Goal: Navigation & Orientation: Understand site structure

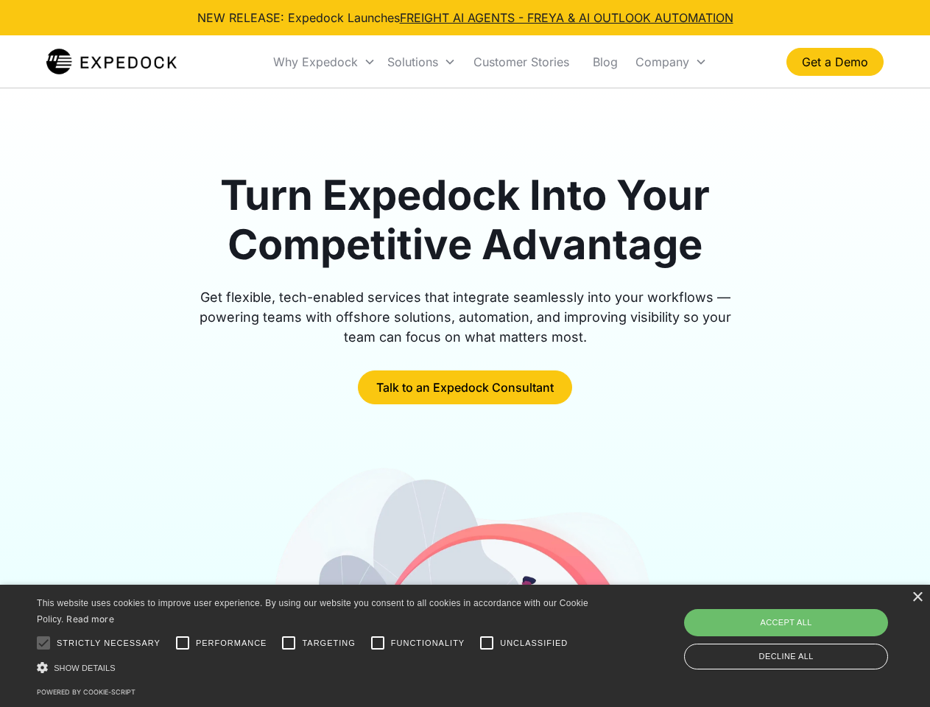
click at [325, 62] on div "Why Expedock" at bounding box center [315, 61] width 85 height 15
click at [421, 62] on div "Solutions" at bounding box center [412, 61] width 51 height 15
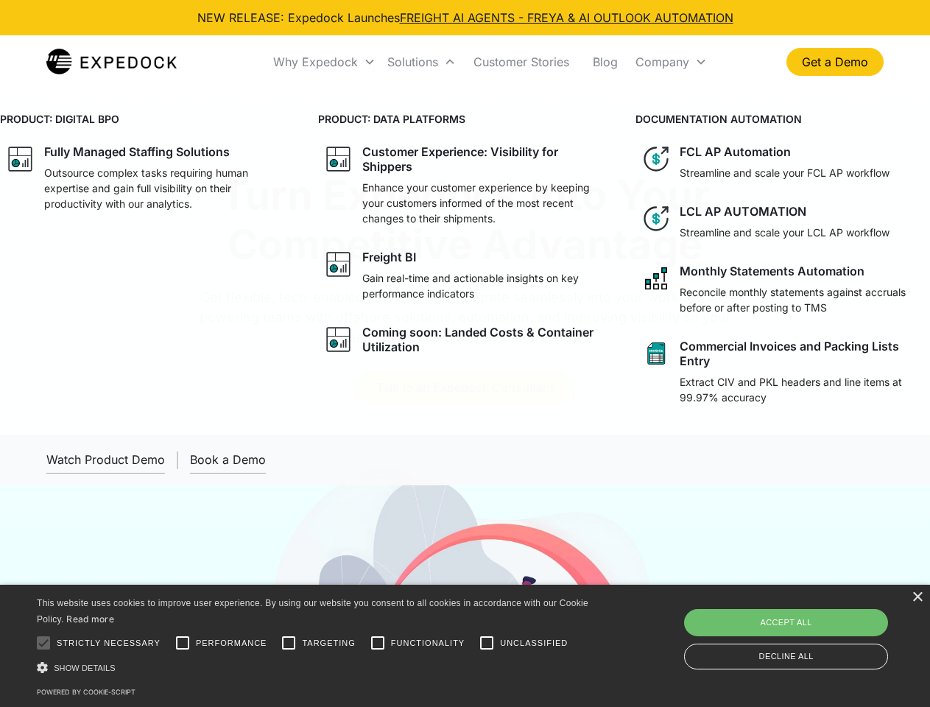
click at [671, 62] on div "Company" at bounding box center [663, 61] width 54 height 15
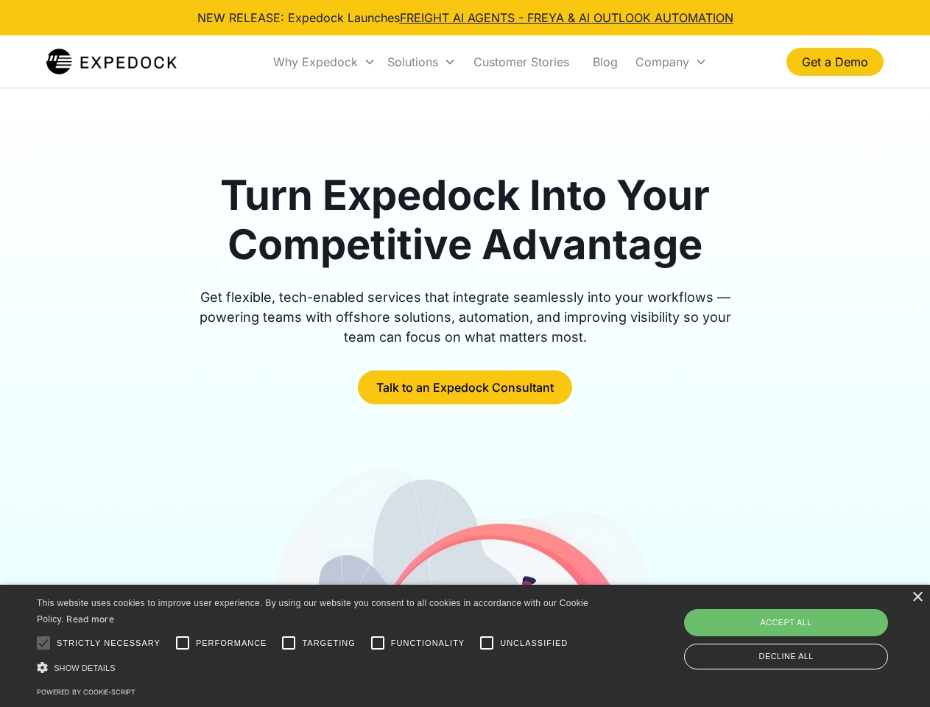
click at [43, 643] on div at bounding box center [43, 642] width 29 height 29
click at [183, 643] on input "Performance" at bounding box center [182, 642] width 29 height 29
checkbox input "true"
click at [289, 643] on input "Targeting" at bounding box center [288, 642] width 29 height 29
checkbox input "true"
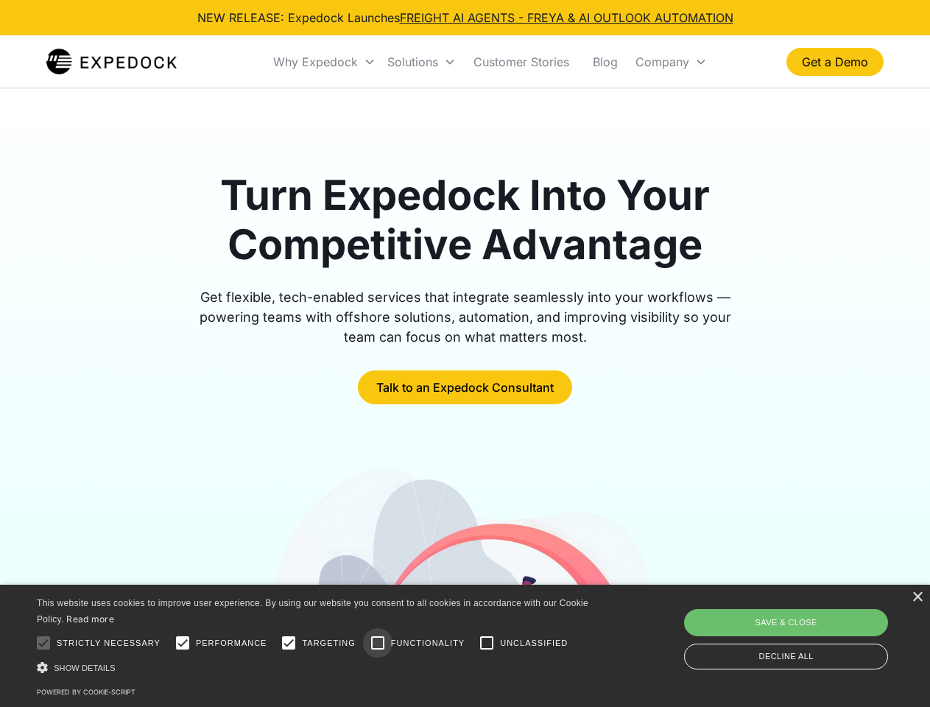
click at [378, 643] on input "Functionality" at bounding box center [377, 642] width 29 height 29
checkbox input "true"
click at [487, 643] on input "Unclassified" at bounding box center [486, 642] width 29 height 29
checkbox input "true"
click at [315, 667] on div "Show details Hide details" at bounding box center [315, 667] width 557 height 15
